Goal: Use online tool/utility: Utilize a website feature to perform a specific function

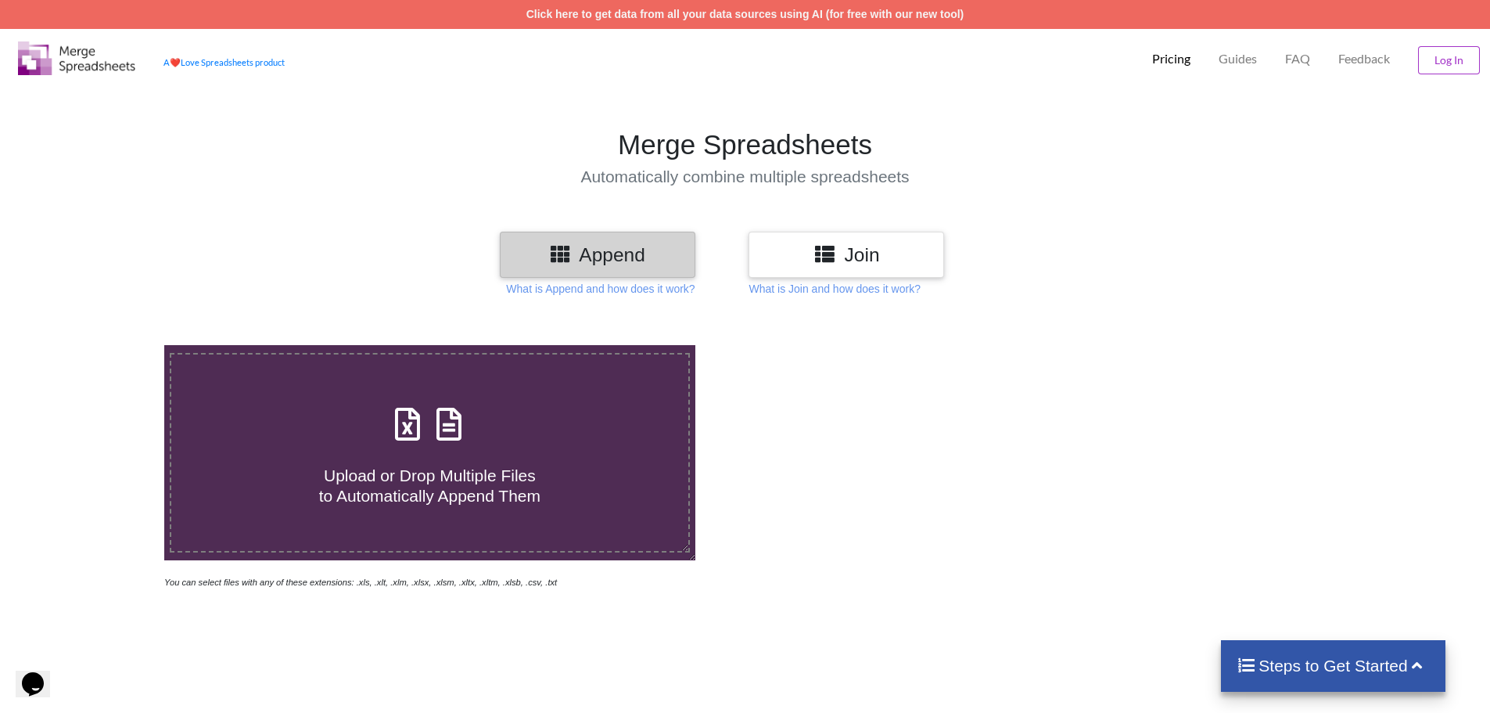
click at [848, 253] on h3 "Join" at bounding box center [846, 254] width 172 height 23
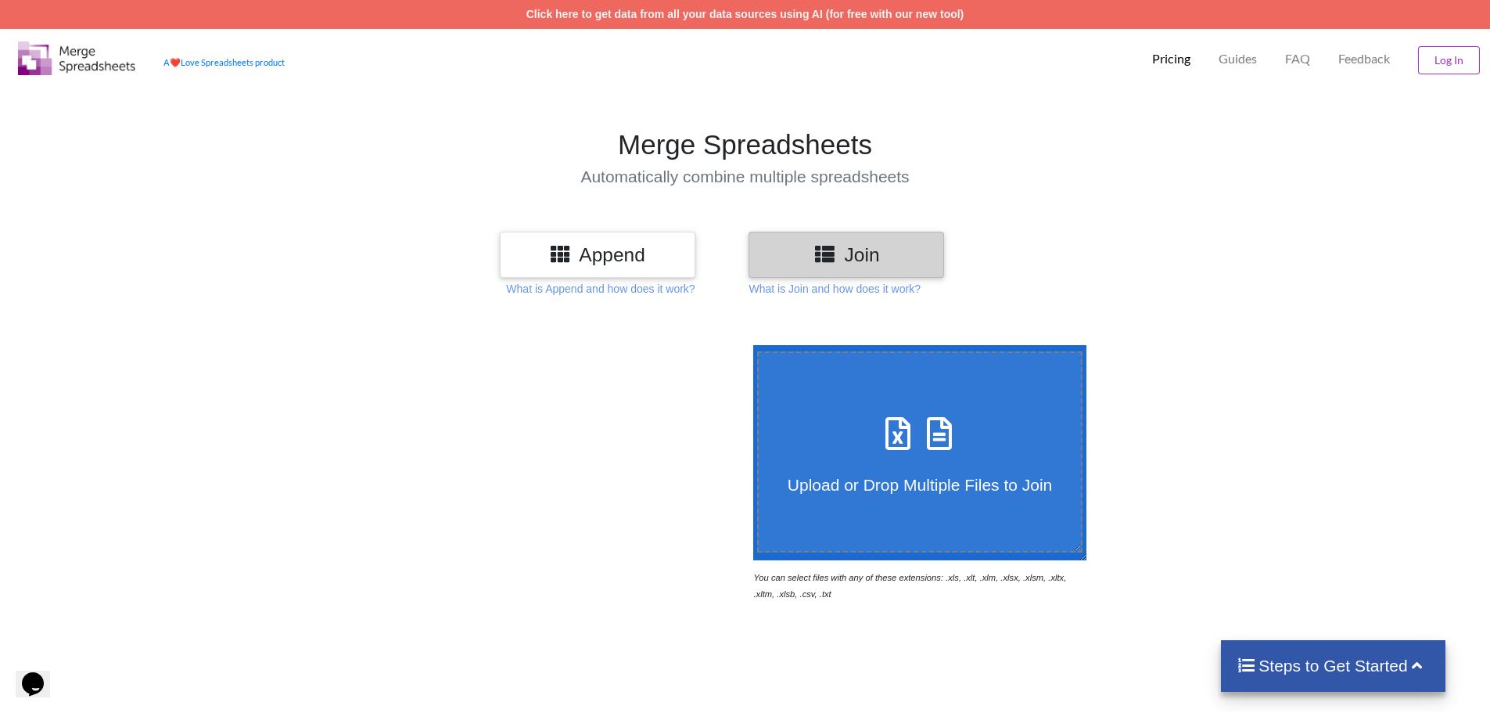
click at [870, 458] on h4 "Upload or Drop Multiple Files to Join" at bounding box center [920, 474] width 323 height 39
click at [749, 345] on input "Upload or Drop Multiple Files to Join" at bounding box center [749, 345] width 0 height 0
type input "C:\fakepath\156_89_votersentered.xls"
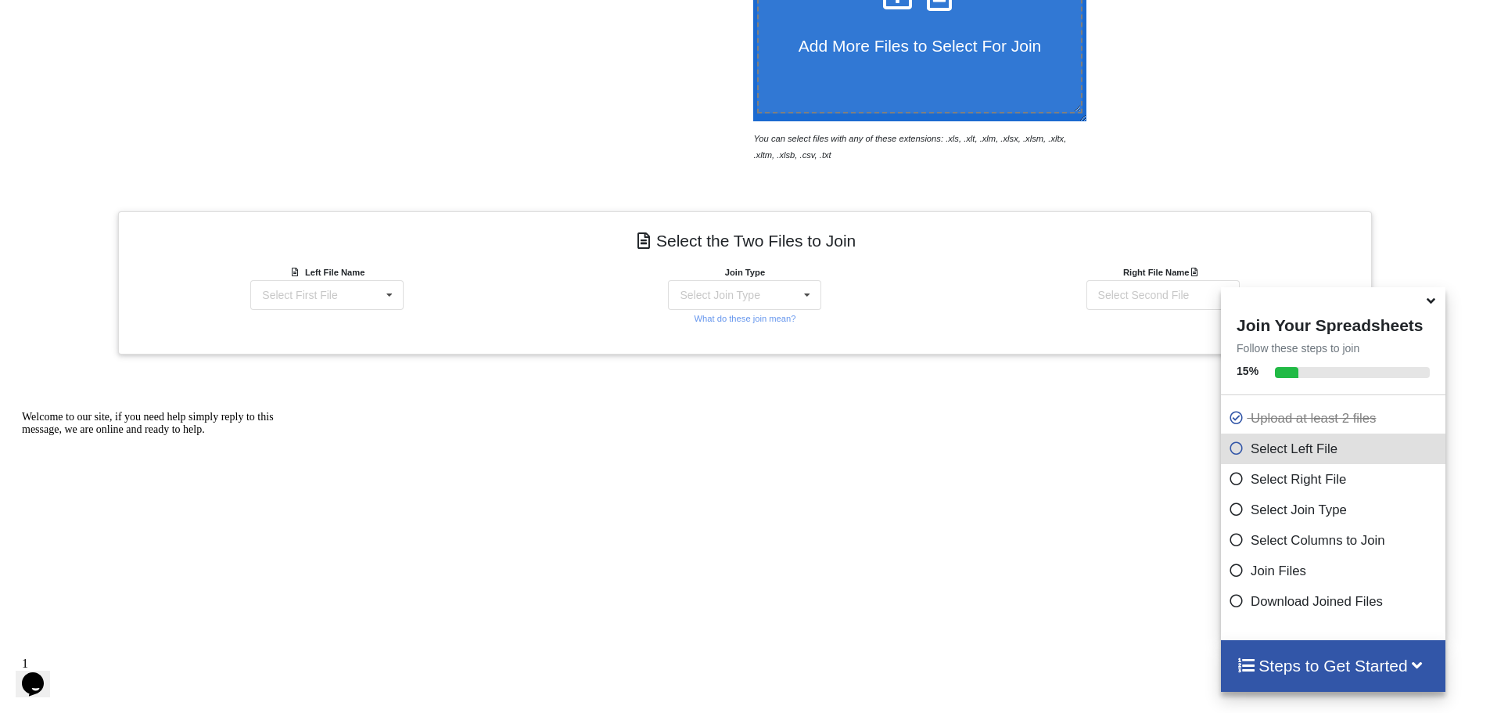
scroll to position [498, 0]
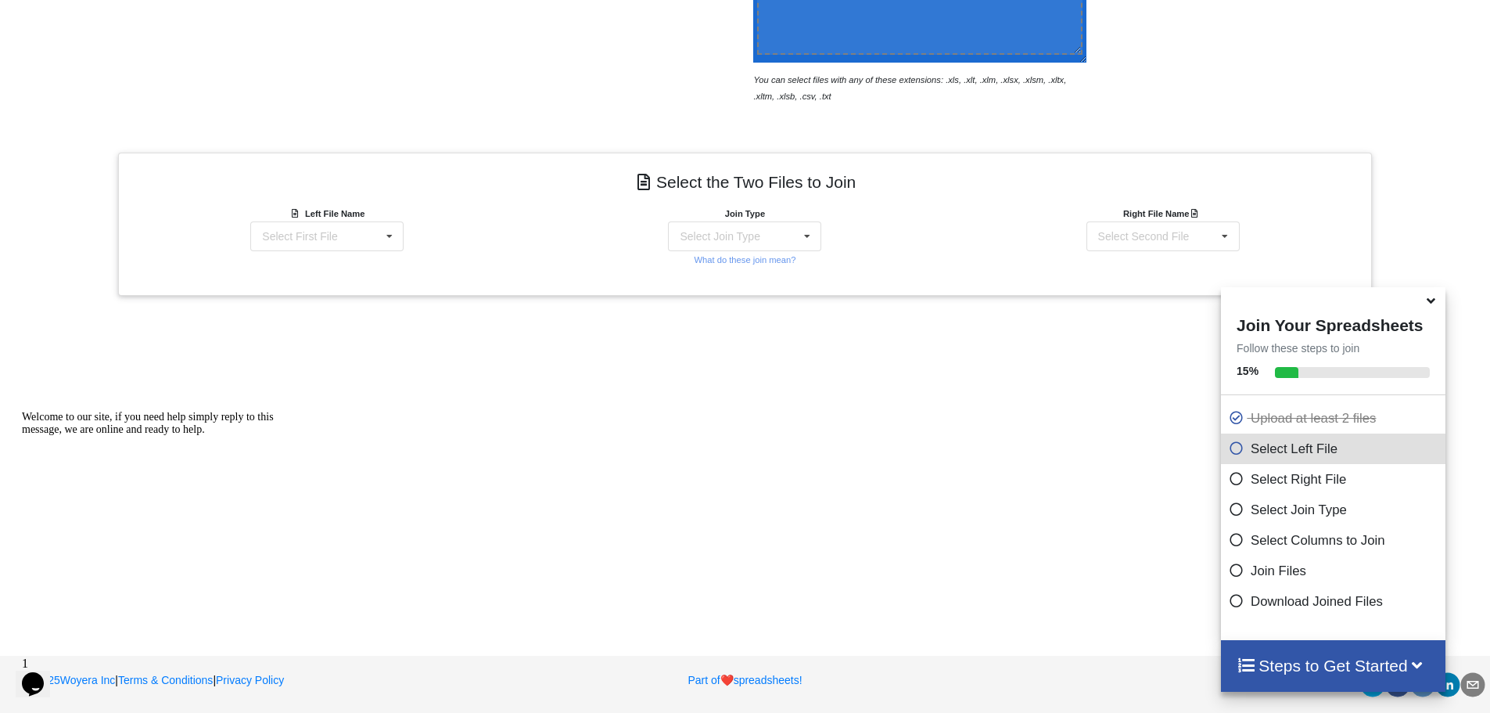
click at [1428, 304] on icon at bounding box center [1431, 298] width 16 height 14
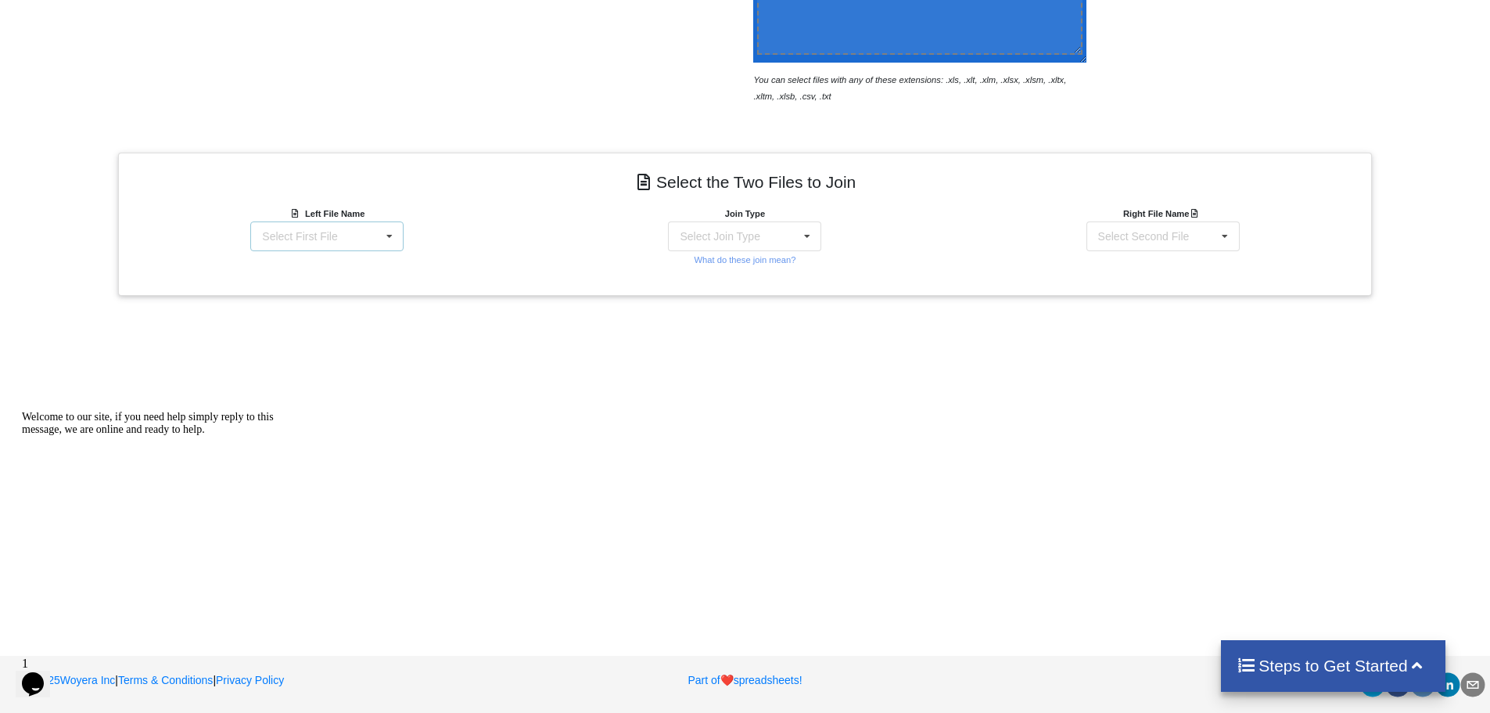
click at [329, 226] on div "Select First File 156_89_votersentered.xls : undefined 156_90_votersentered.xls…" at bounding box center [326, 236] width 153 height 30
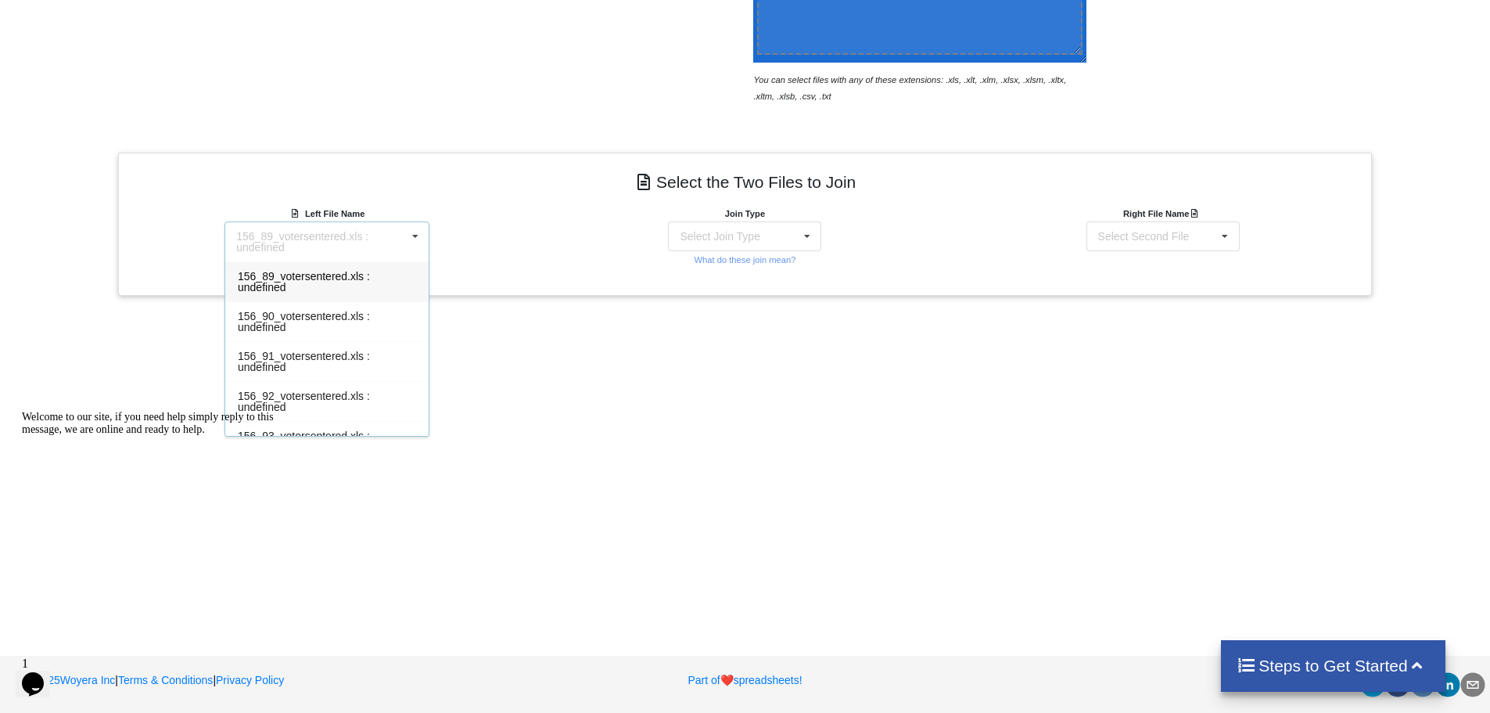
click at [329, 227] on div "156_89_votersentered.xls : undefined 156_89_votersentered.xls : undefined 156_9…" at bounding box center [327, 241] width 205 height 41
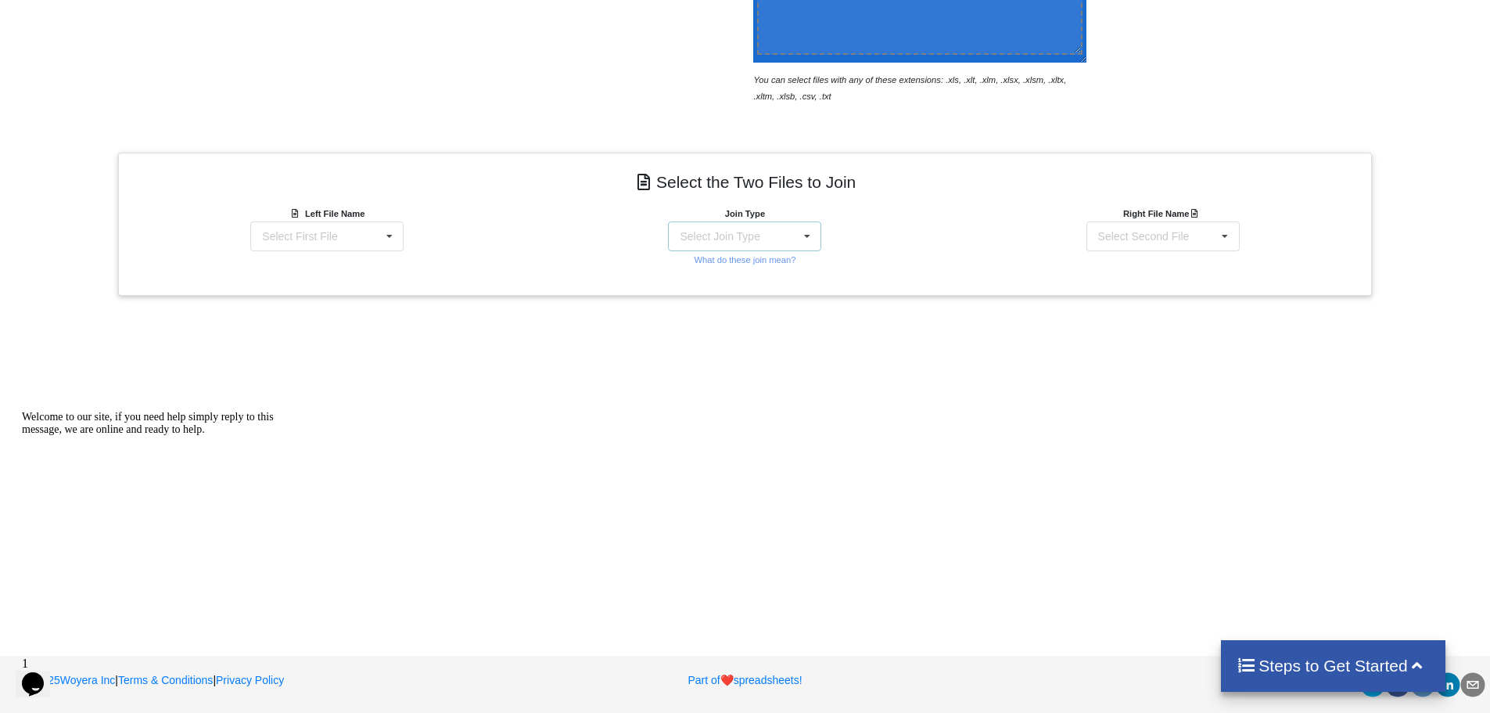
click at [790, 227] on div "Select Join Type INNER JOIN LEFT JOIN RIGHT JOIN FULL JOIN" at bounding box center [744, 236] width 153 height 30
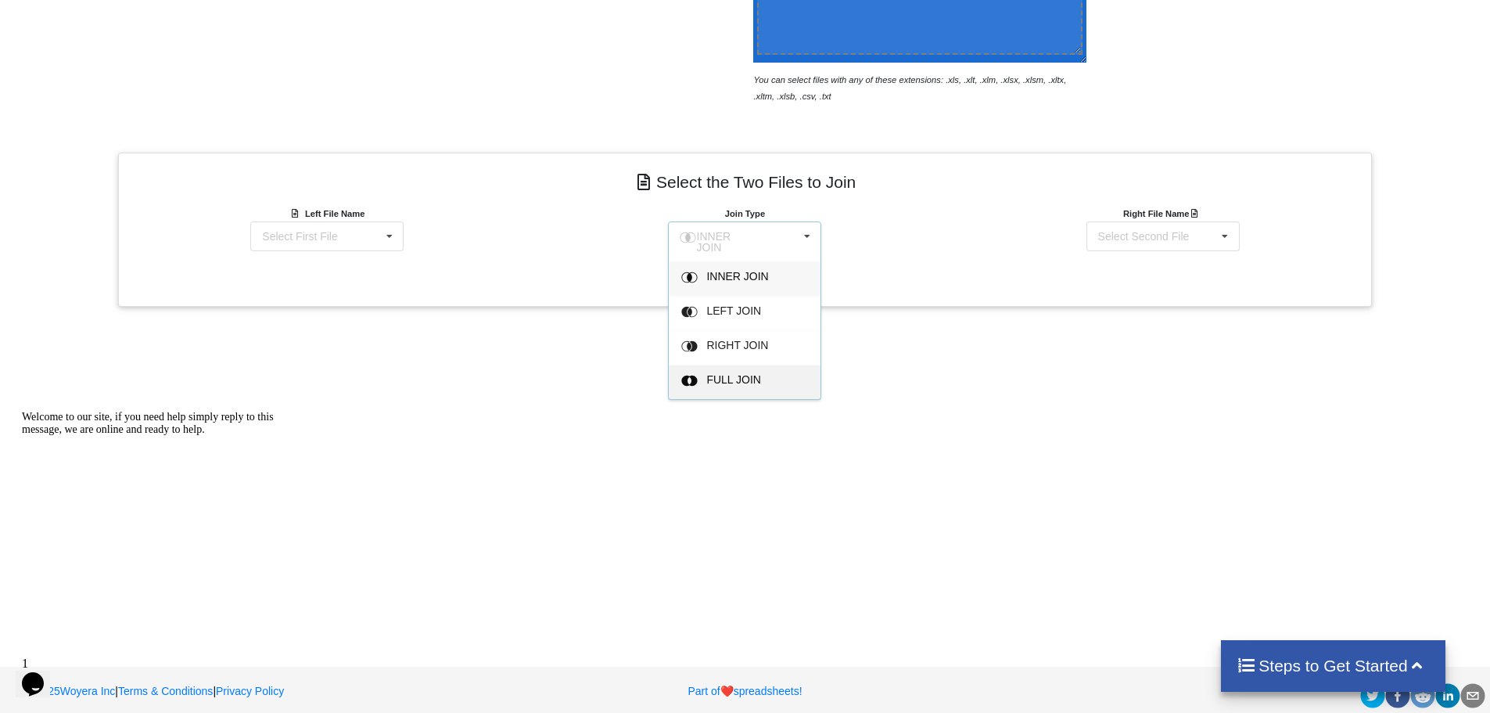
click at [731, 384] on div "FULL JOIN" at bounding box center [745, 382] width 152 height 34
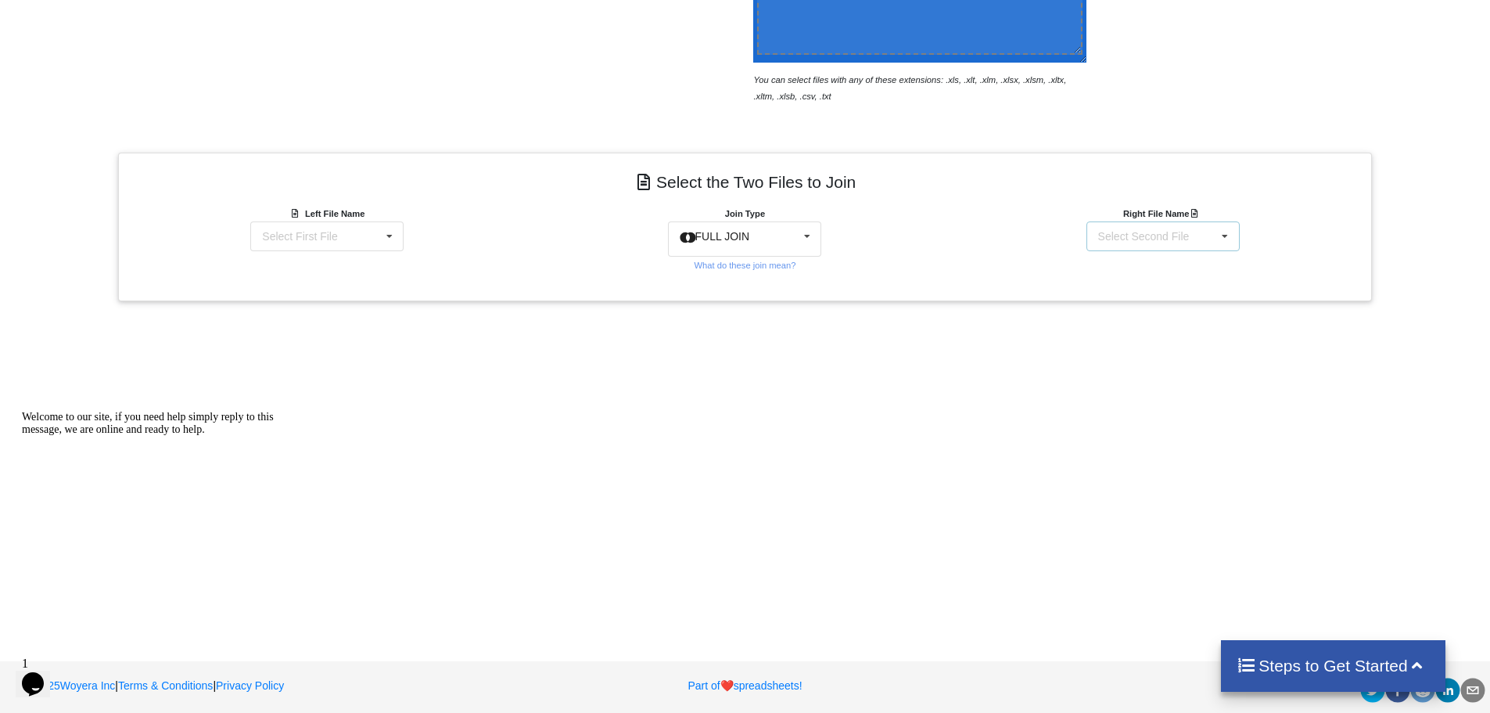
click at [1197, 232] on div "Select Second File 156_89_votersentered.xls : undefined 156_90_votersentered.xl…" at bounding box center [1163, 236] width 153 height 30
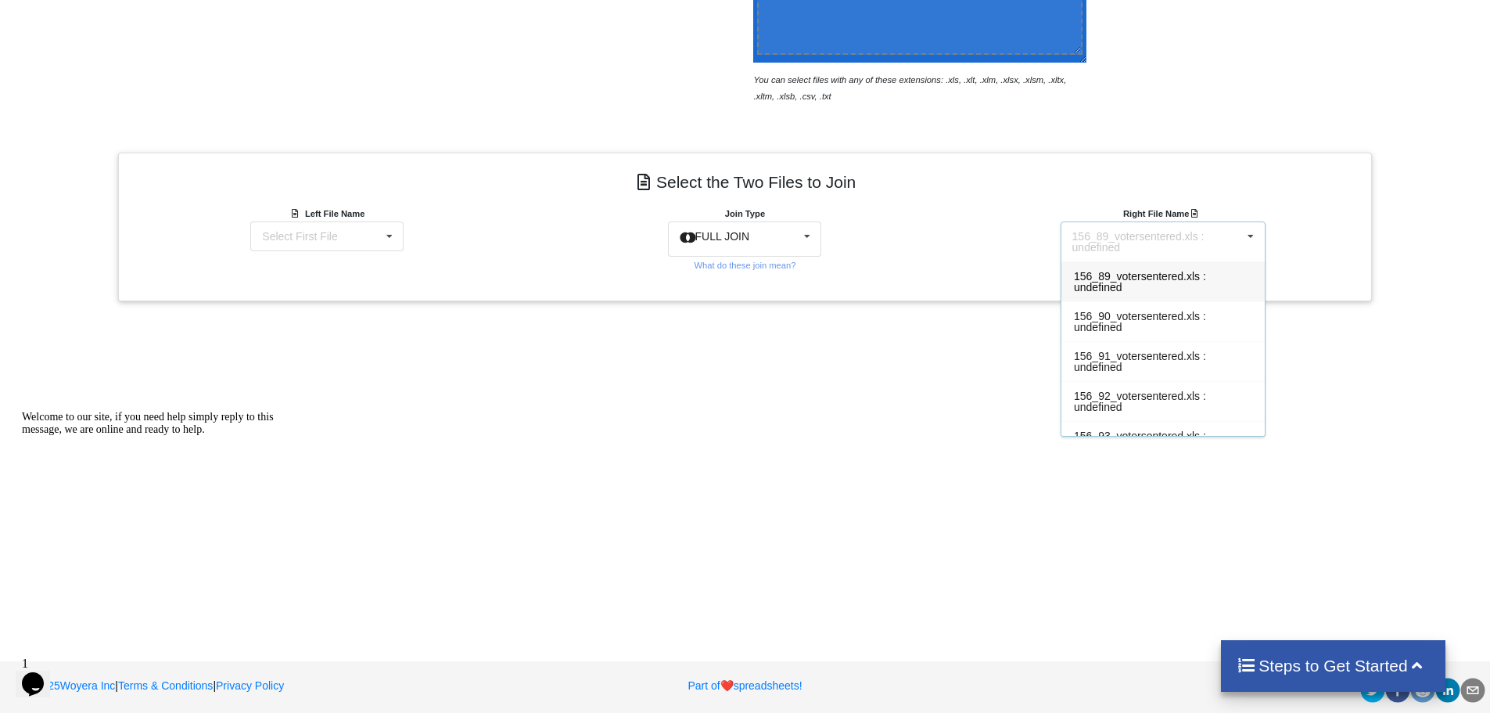
click at [1211, 231] on div "156_89_votersentered.xls : undefined" at bounding box center [1158, 242] width 170 height 22
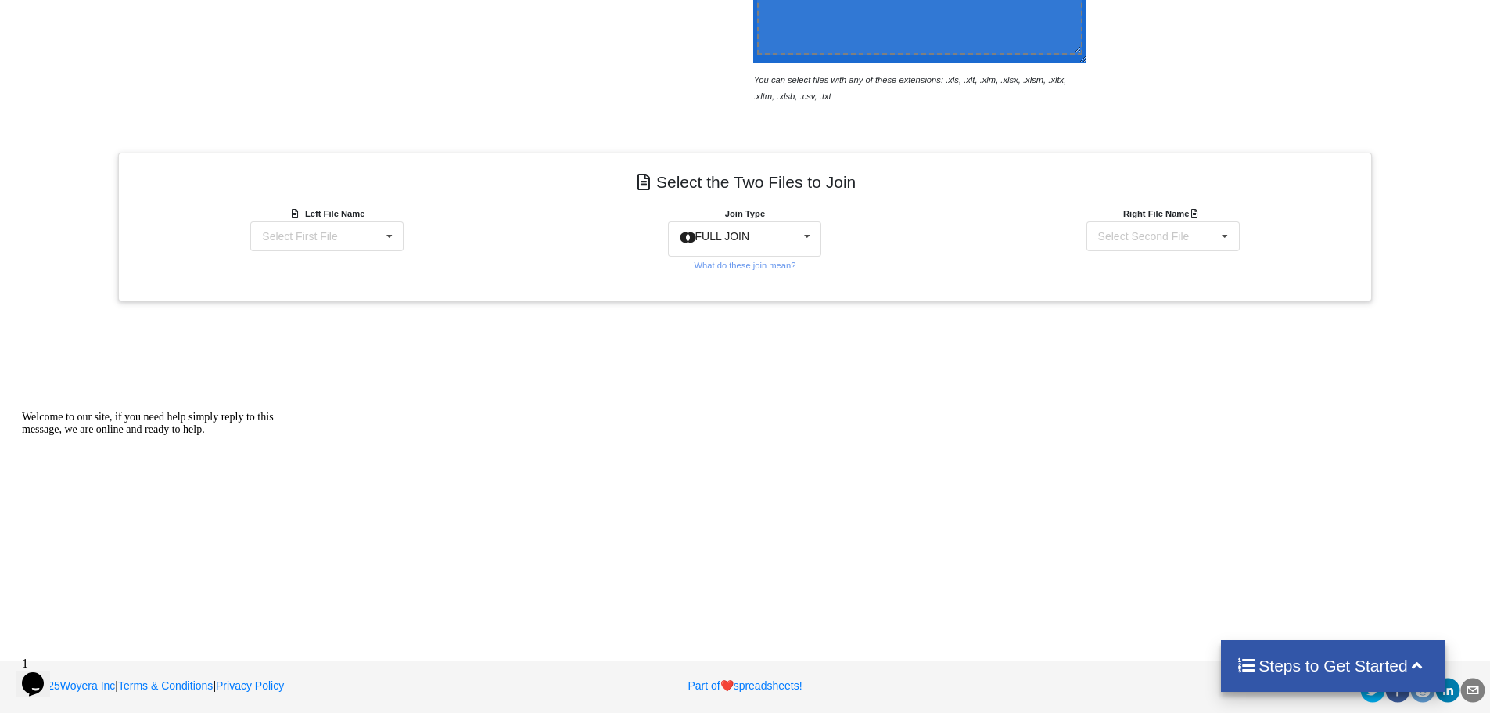
click at [448, 402] on div "Add More Files to Select For Join You can select files with any of these extens…" at bounding box center [745, 222] width 1490 height 814
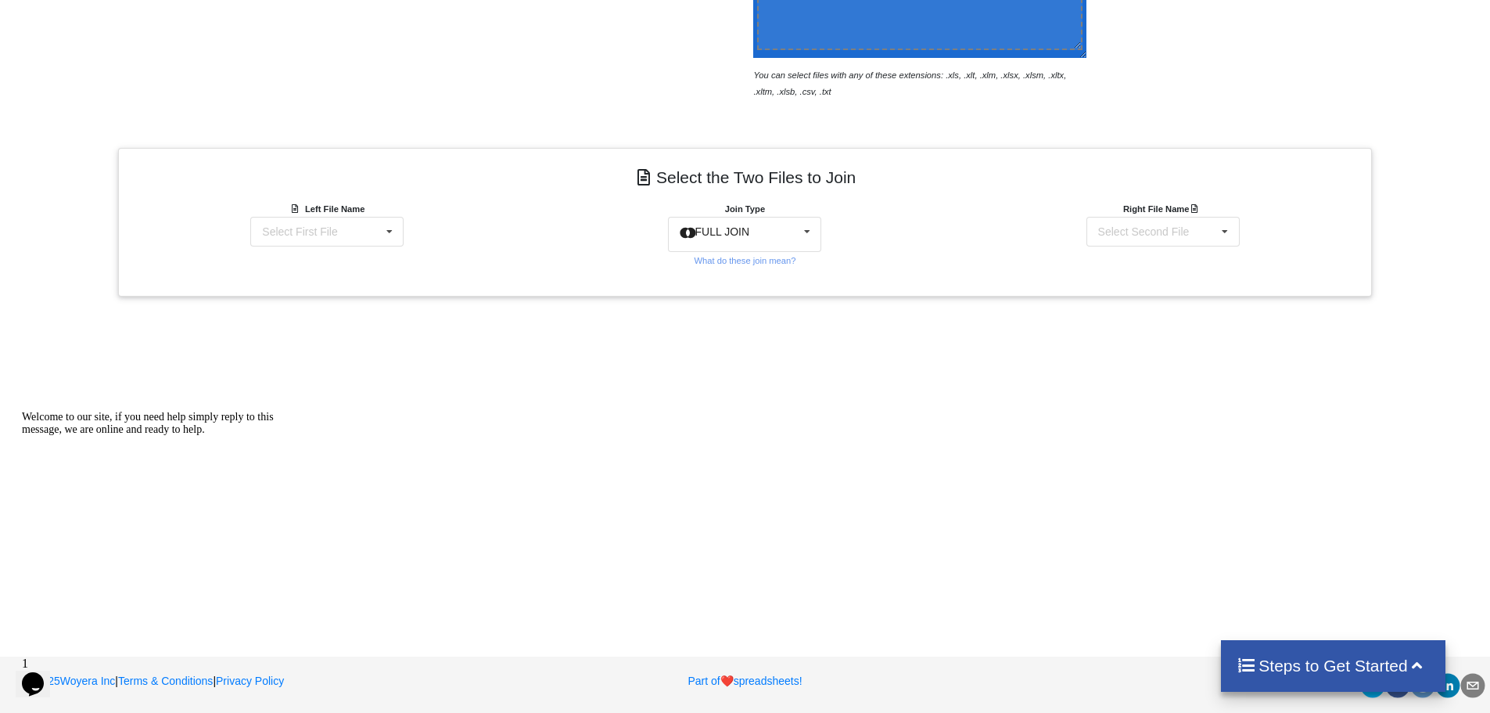
scroll to position [503, 0]
click at [1338, 656] on h4 "Steps to Get Started" at bounding box center [1333, 666] width 193 height 20
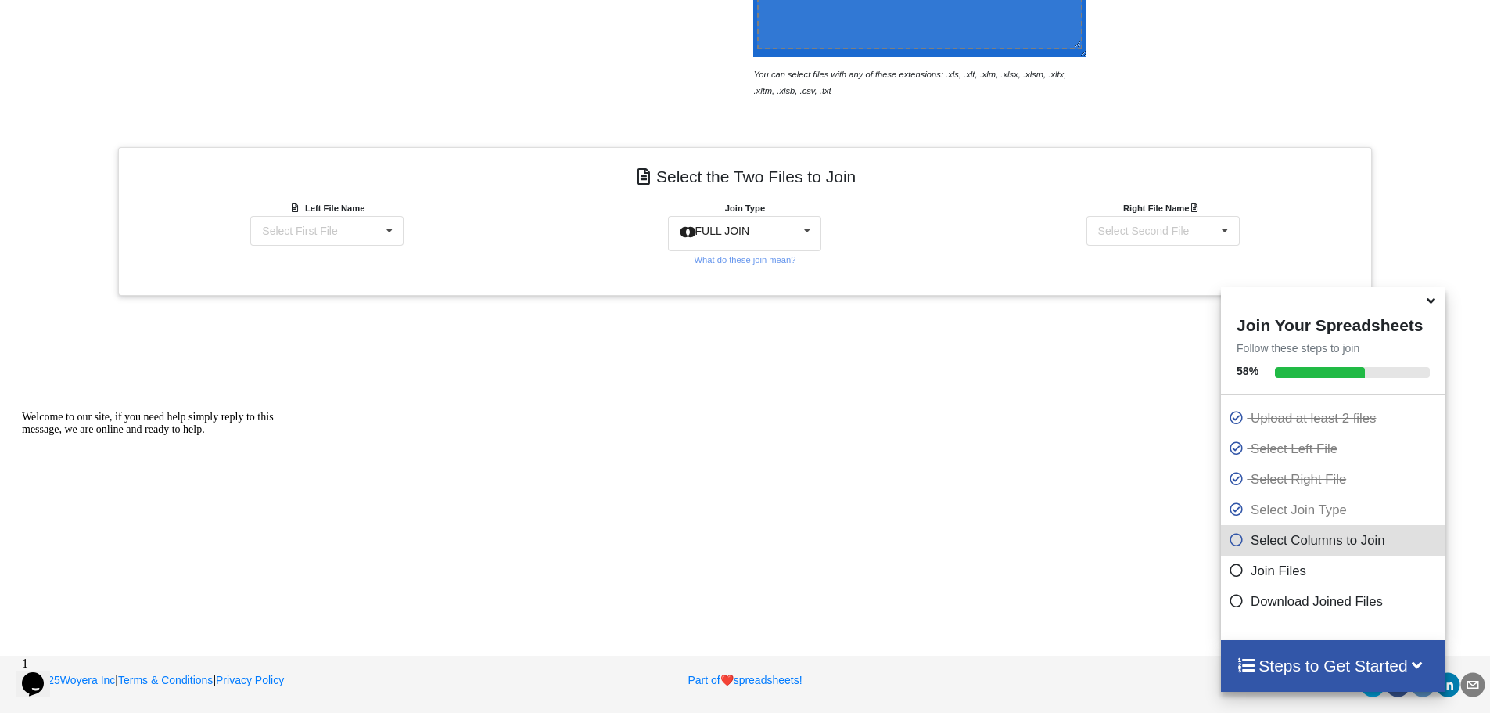
click at [1229, 604] on icon at bounding box center [1237, 597] width 16 height 13
click at [1229, 568] on icon at bounding box center [1237, 567] width 16 height 13
click at [1229, 569] on icon at bounding box center [1237, 567] width 16 height 13
click at [1229, 574] on icon at bounding box center [1237, 567] width 16 height 13
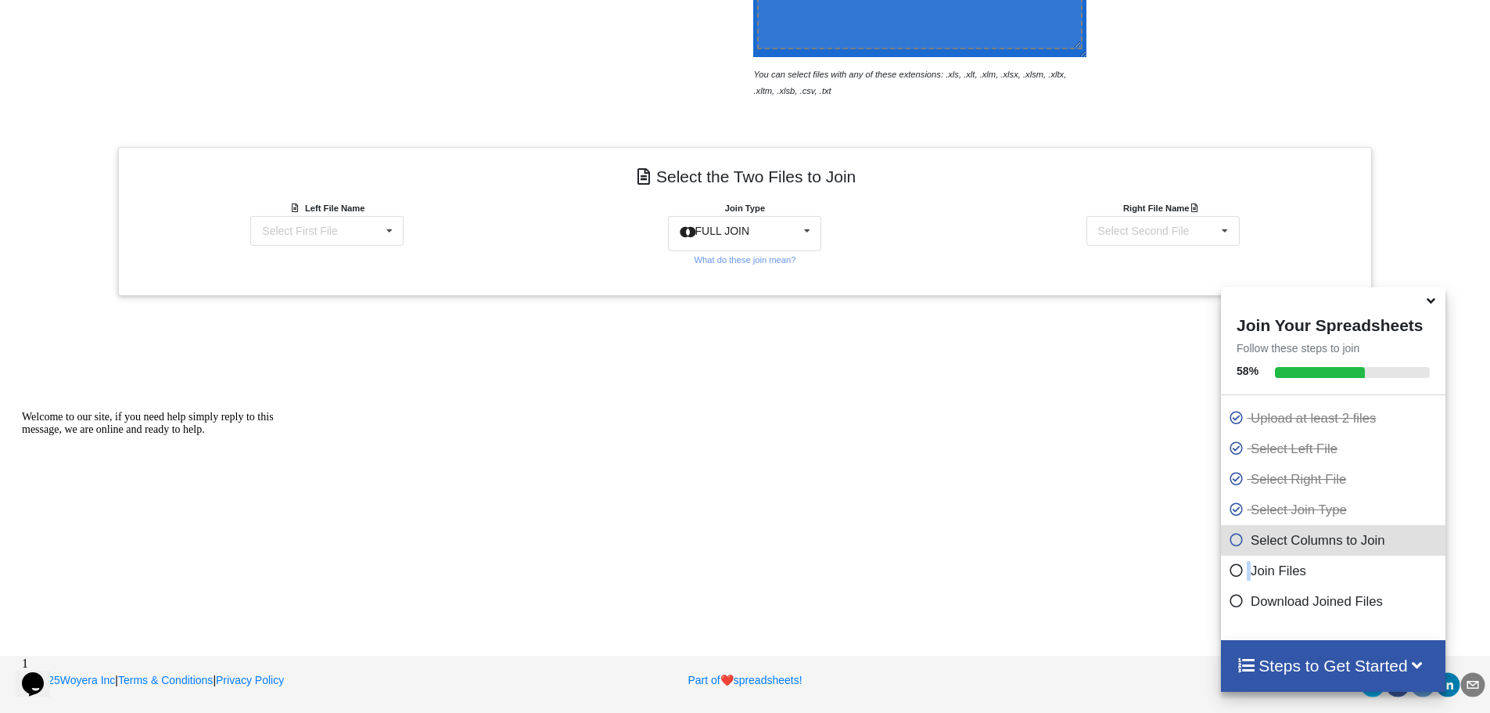
click at [1229, 574] on icon at bounding box center [1237, 567] width 16 height 13
click at [1232, 574] on icon at bounding box center [1237, 567] width 16 height 13
click at [1229, 569] on icon at bounding box center [1237, 567] width 16 height 13
click at [1366, 670] on h4 "Steps to Get Started" at bounding box center [1333, 666] width 193 height 20
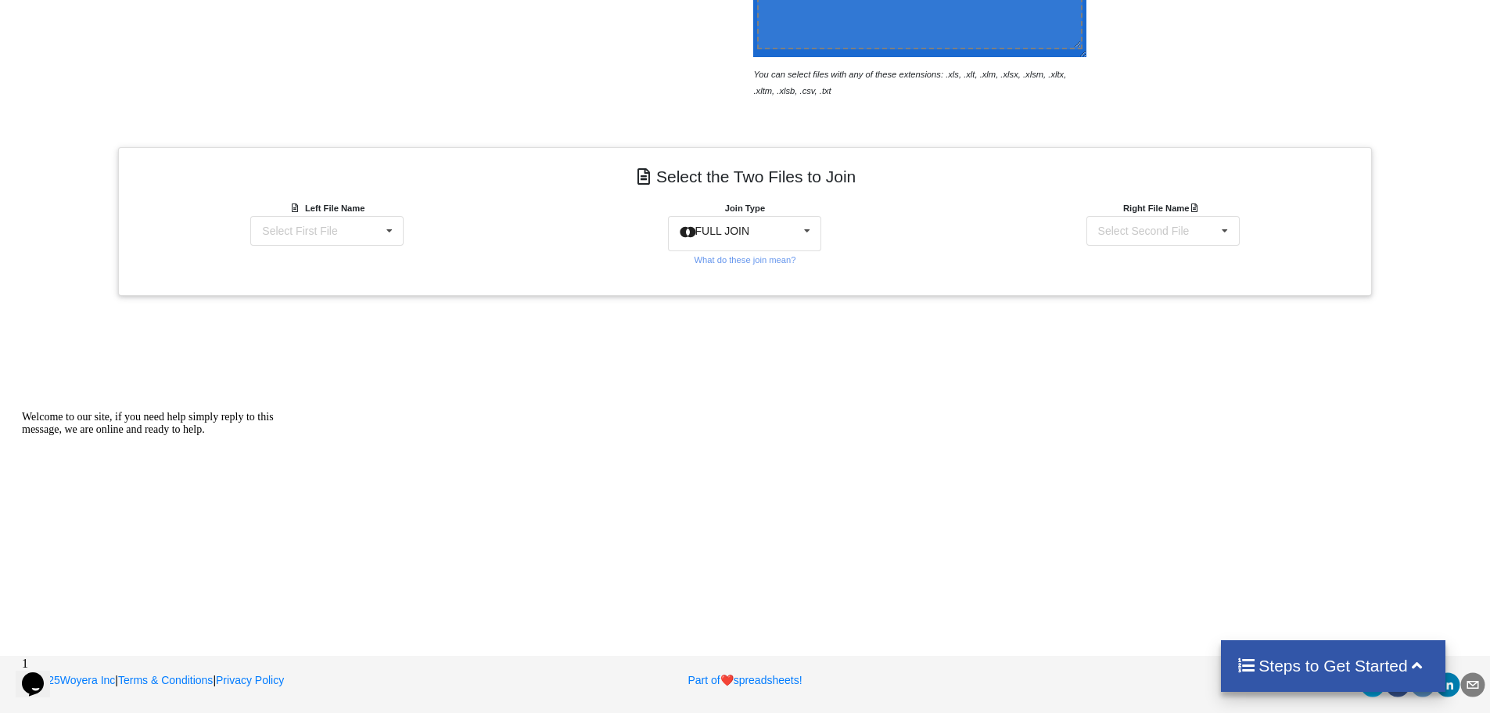
click at [1367, 670] on h4 "Steps to Get Started" at bounding box center [1333, 666] width 193 height 20
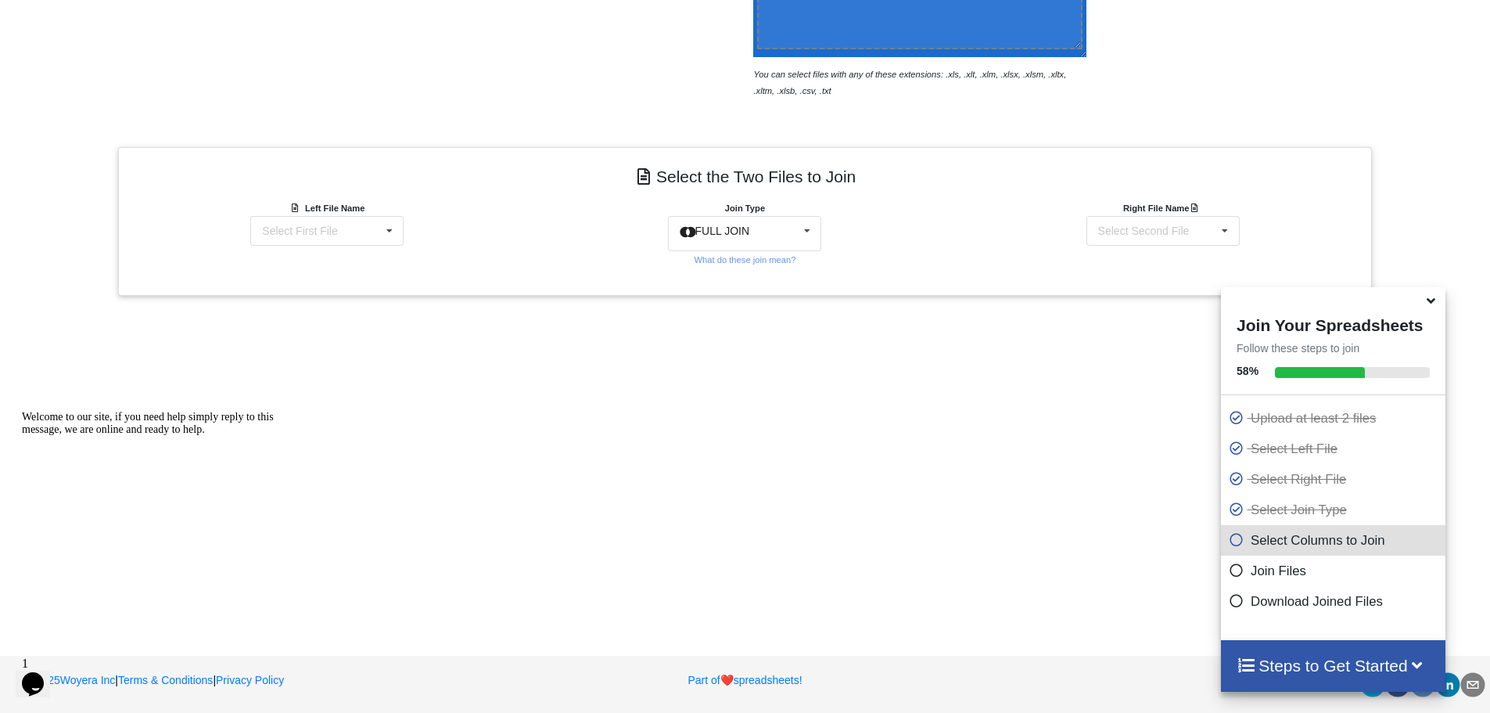
click at [1233, 570] on icon at bounding box center [1237, 567] width 16 height 13
click at [1229, 574] on icon at bounding box center [1237, 567] width 16 height 13
